Goal: Download file/media

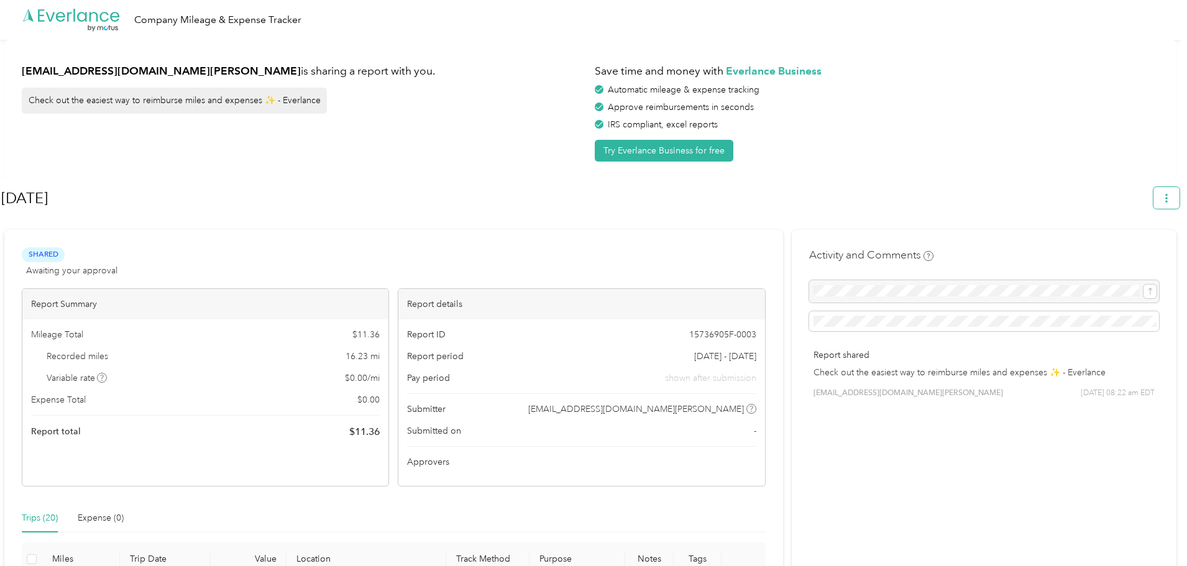
click at [1179, 198] on button "button" at bounding box center [1166, 198] width 26 height 22
click at [1120, 250] on span "Download" at bounding box center [1136, 256] width 41 height 13
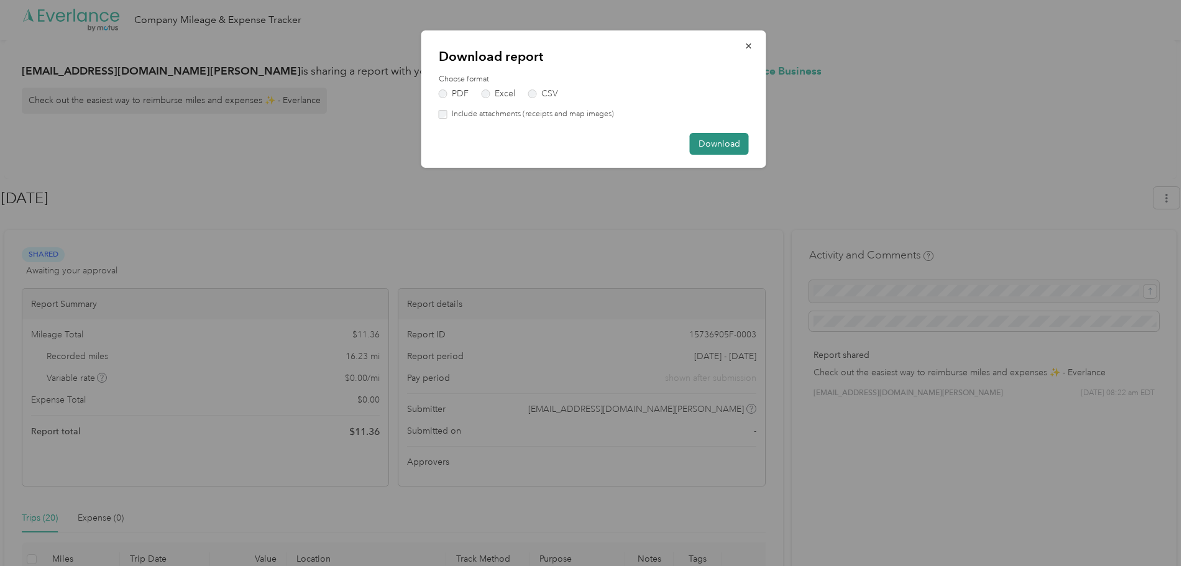
click at [725, 143] on button "Download" at bounding box center [719, 144] width 59 height 22
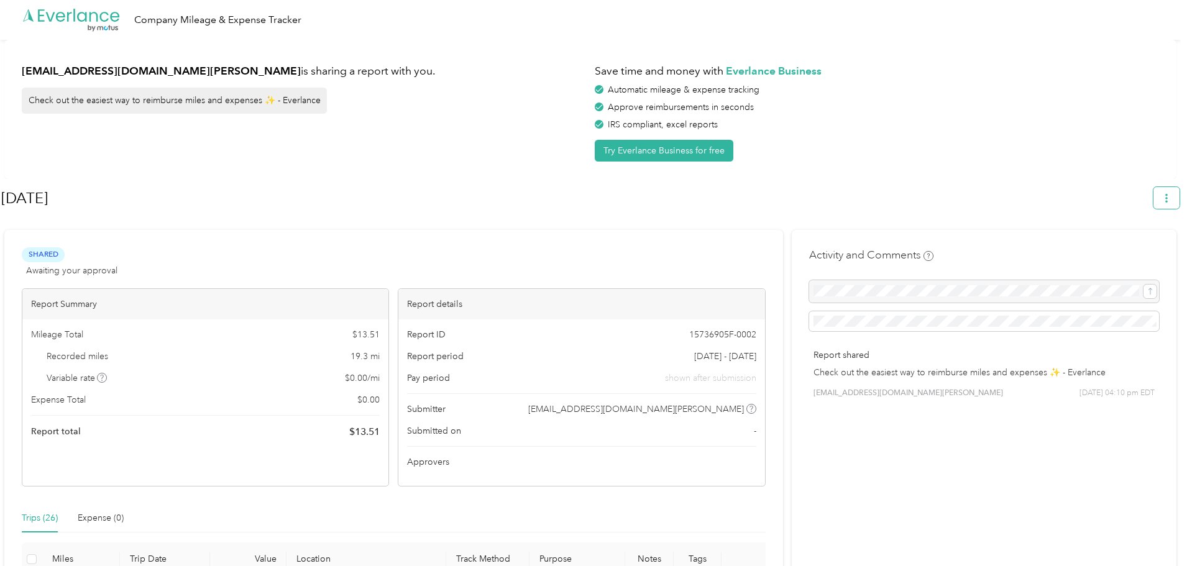
click at [1179, 193] on button "button" at bounding box center [1166, 198] width 26 height 22
click at [1163, 250] on div "Download" at bounding box center [1137, 256] width 68 height 13
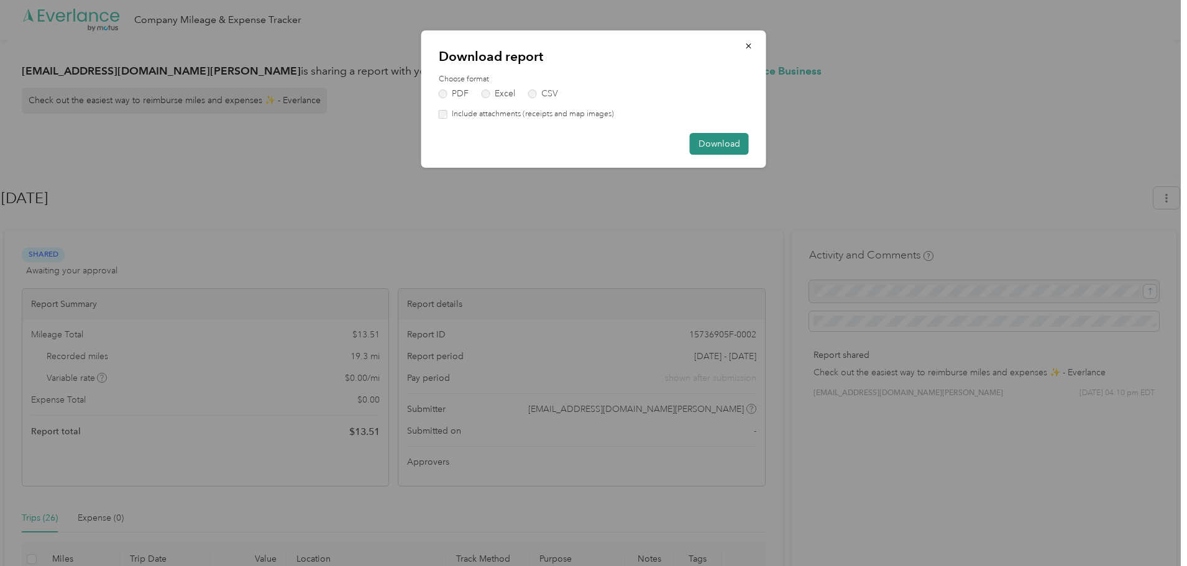
click at [713, 142] on button "Download" at bounding box center [719, 144] width 59 height 22
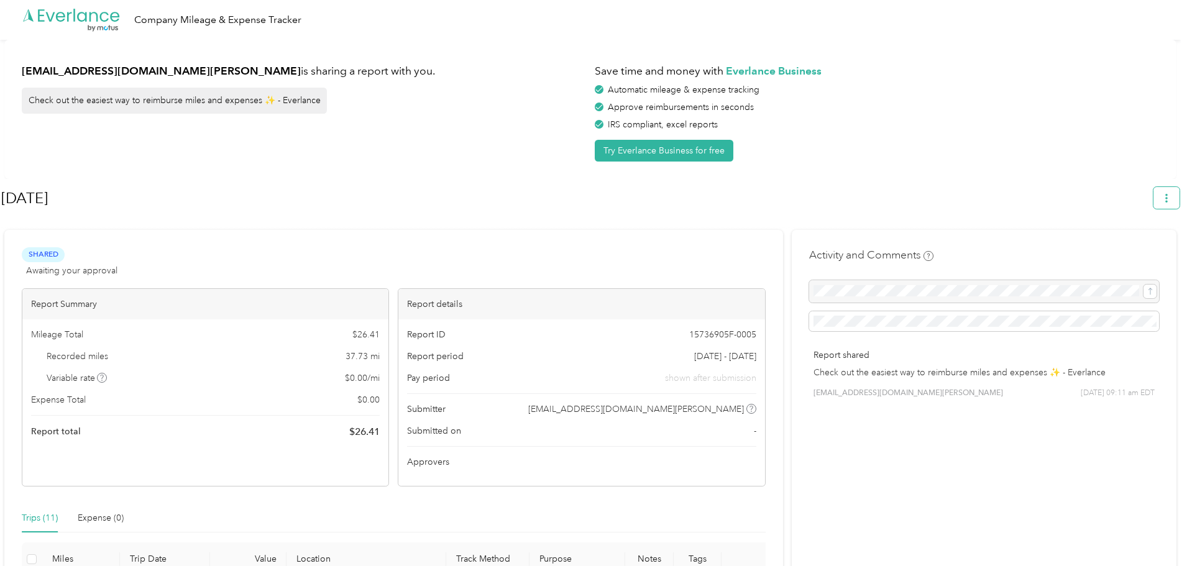
click at [1171, 197] on icon "button" at bounding box center [1166, 198] width 9 height 9
click at [1119, 250] on span "Download" at bounding box center [1136, 256] width 41 height 13
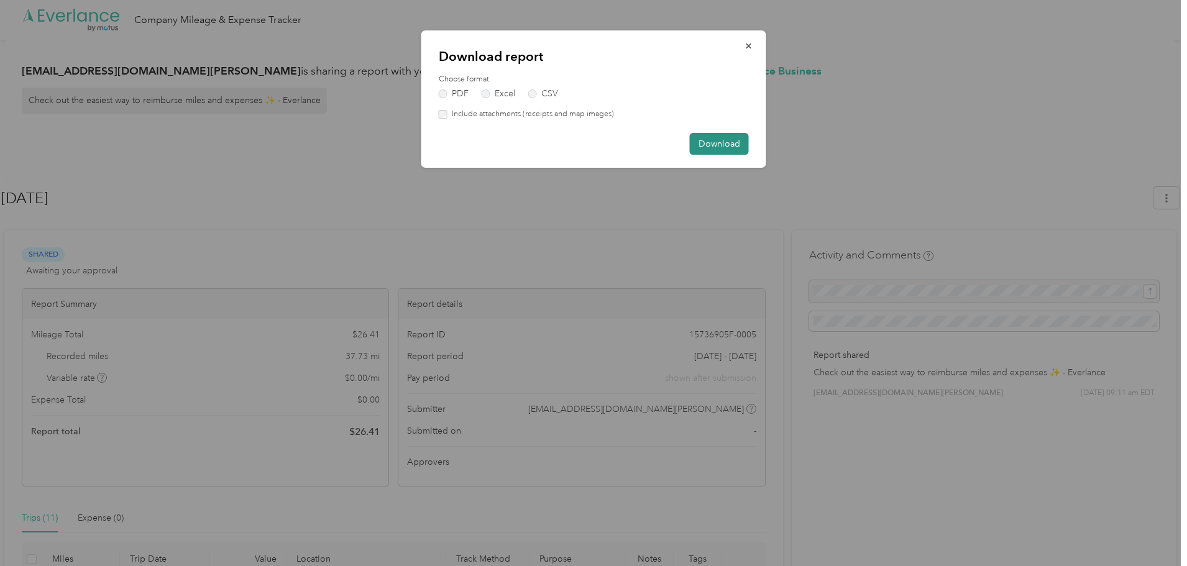
click at [714, 141] on button "Download" at bounding box center [719, 144] width 59 height 22
